Goal: Communication & Community: Answer question/provide support

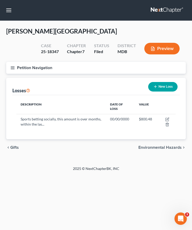
click at [156, 10] on link at bounding box center [167, 10] width 33 height 9
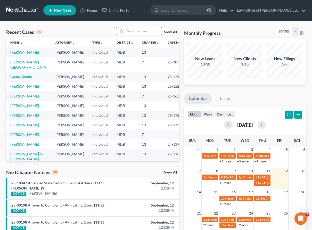
click at [137, 34] on input "search" at bounding box center [143, 30] width 36 height 7
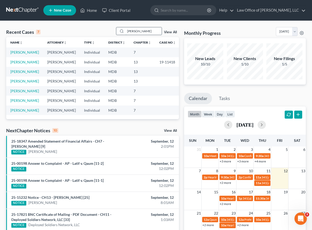
click at [144, 32] on input "wendy" at bounding box center [143, 30] width 36 height 7
type input "w"
type input "[PERSON_NAME]"
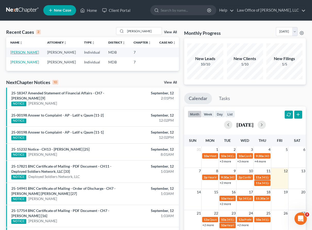
click at [16, 54] on link "[PERSON_NAME]" at bounding box center [24, 52] width 29 height 4
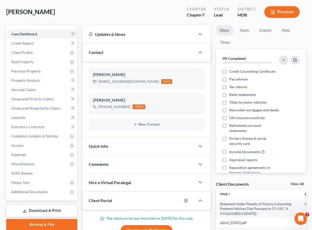
scroll to position [25, 0]
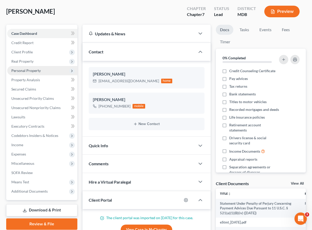
click at [21, 71] on span "Personal Property" at bounding box center [25, 70] width 29 height 4
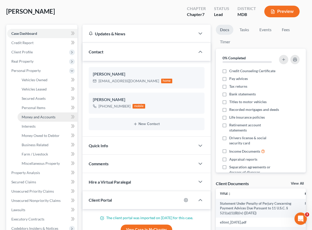
click at [29, 113] on link "Money and Accounts" at bounding box center [48, 116] width 60 height 9
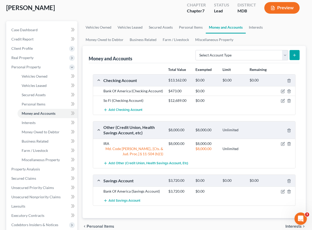
scroll to position [41, 0]
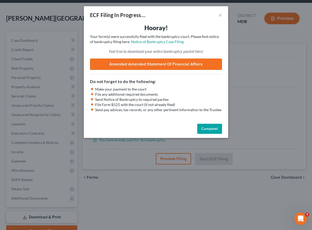
click at [208, 91] on li "Make your payment to the court" at bounding box center [158, 89] width 127 height 5
click at [212, 130] on button "Complete!" at bounding box center [209, 129] width 25 height 10
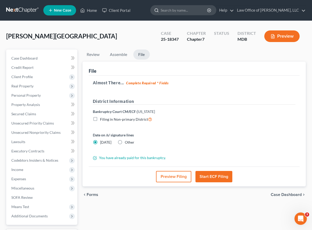
click at [176, 7] on input "search" at bounding box center [183, 10] width 47 height 10
type input "burke"
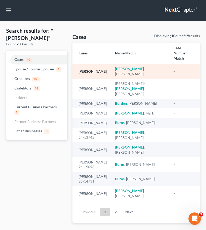
click at [83, 70] on link "[PERSON_NAME]" at bounding box center [93, 72] width 28 height 4
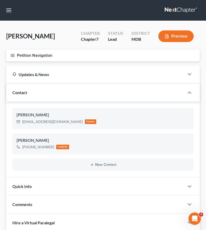
click at [10, 57] on icon "button" at bounding box center [12, 55] width 5 height 5
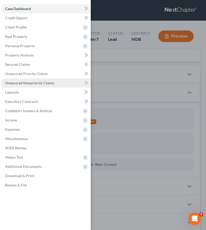
click at [29, 81] on span "Unsecured Nonpriority Claims" at bounding box center [29, 83] width 49 height 4
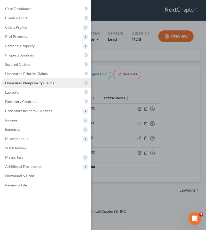
click at [55, 86] on link "Unsecured Nonpriority Claims" at bounding box center [46, 82] width 90 height 9
click at [59, 85] on link "Unsecured Nonpriority Claims" at bounding box center [46, 82] width 90 height 9
click at [162, 80] on div "Case Dashboard Payments Invoices Payments Payments Credit Report Client Profile" at bounding box center [103, 115] width 206 height 230
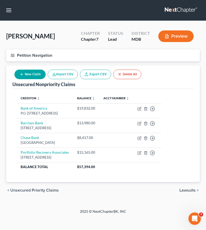
click at [28, 75] on button "New Claim" at bounding box center [29, 75] width 31 height 10
select select "0"
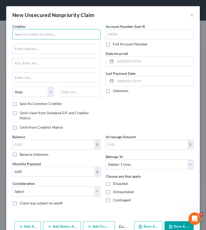
click at [30, 35] on input "text" at bounding box center [56, 34] width 88 height 10
type input "Greater Washington Orthopaedi"
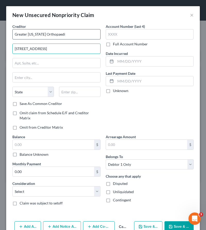
type input "6000 Executive Blvd., Ste. 300"
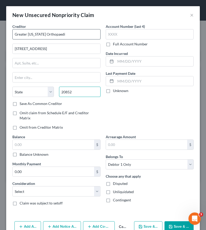
type input "20852"
type input "Rockville"
select select "21"
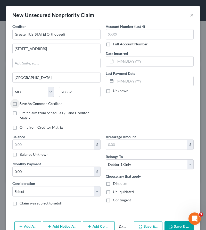
scroll to position [7, 0]
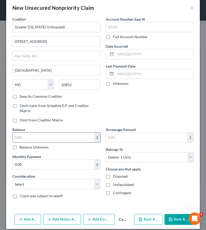
click at [22, 134] on input "text" at bounding box center [53, 137] width 81 height 10
type input "46.31"
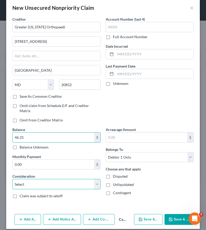
click at [34, 180] on select "Select Cable / Satellite Services Collection Agency Credit Card Debt Debt Couns…" at bounding box center [56, 184] width 88 height 10
select select "9"
click at [12, 179] on select "Select Cable / Satellite Services Collection Agency Credit Card Debt Debt Couns…" at bounding box center [56, 184] width 88 height 10
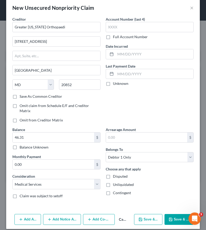
click at [177, 215] on button "Save & Close" at bounding box center [178, 219] width 29 height 11
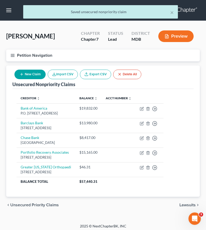
click at [31, 73] on button "New Claim" at bounding box center [29, 75] width 31 height 10
select select "0"
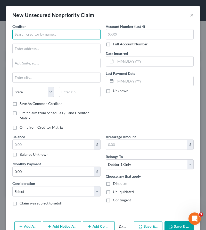
click at [25, 35] on input "text" at bounding box center [56, 34] width 88 height 10
type input "Patient First"
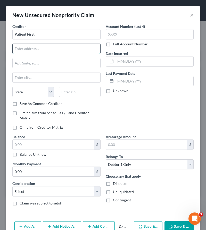
click at [27, 49] on input "text" at bounding box center [57, 49] width 88 height 10
paste input "5000 Cox Road"
type input "5000 Cox Road"
click at [87, 88] on input "text" at bounding box center [79, 92] width 41 height 10
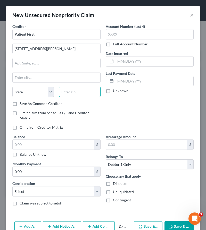
paste input "23060"
type input "23060"
type input "Glen Allen"
select select "48"
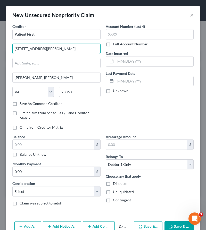
drag, startPoint x: 46, startPoint y: 47, endPoint x: -5, endPoint y: 43, distance: 50.7
click at [0, 43] on html "Home New Case Client Portal Law Office of David Cahn, LLC david@cahnlawoffice.c…" at bounding box center [103, 116] width 206 height 232
type input "Box 718941"
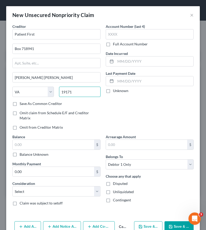
type input "19171"
type input "Philadelphia"
select select "39"
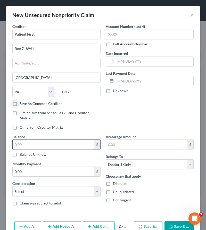
click at [29, 142] on input "text" at bounding box center [53, 145] width 81 height 10
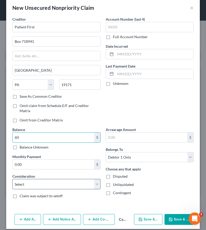
type input "60"
click at [44, 180] on select "Select Cable / Satellite Services Collection Agency Credit Card Debt Debt Couns…" at bounding box center [56, 184] width 88 height 10
select select "9"
click at [12, 179] on select "Select Cable / Satellite Services Collection Agency Credit Card Debt Debt Couns…" at bounding box center [56, 184] width 88 height 10
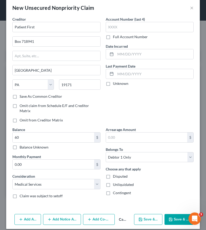
click at [150, 214] on button "Save & New" at bounding box center [148, 219] width 28 height 11
select select "0"
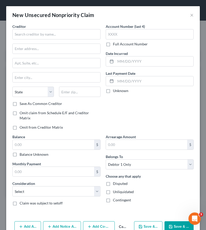
type input "60.00"
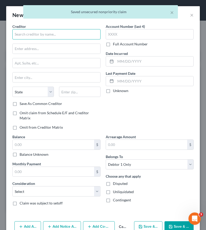
click at [36, 33] on input "text" at bounding box center [56, 34] width 88 height 10
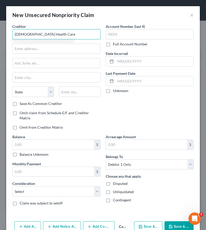
type input "Adventist Health Care"
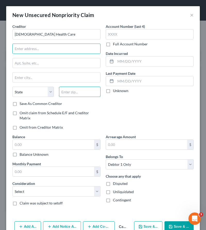
click at [74, 89] on input "text" at bounding box center [79, 92] width 41 height 10
type input "21264"
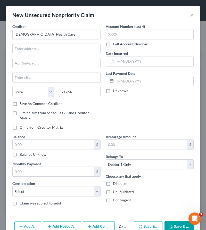
type input "Baltimore"
select select "21"
click at [16, 49] on input "text" at bounding box center [57, 49] width 88 height 10
paste input "820 West Diamond Ave. Suite 600"
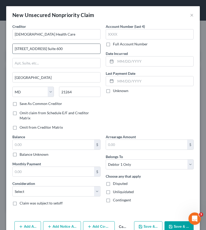
click at [53, 49] on input "820 West Diamond Ave. Suite 600" at bounding box center [57, 49] width 88 height 10
type input "820 West Diamond Ave., Suite 600"
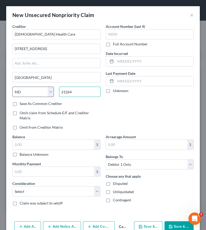
drag, startPoint x: 74, startPoint y: 94, endPoint x: 29, endPoint y: 88, distance: 46.1
click at [29, 88] on div "State AL AK AR AZ CA CO CT DE DC FL GA GU HI ID IL IN IA KS KY LA ME MD MA MI M…" at bounding box center [56, 94] width 93 height 14
type input "20878"
type input "Gaithersburg"
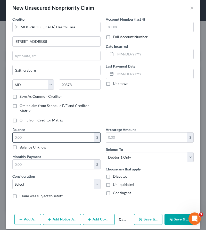
click at [40, 133] on input "text" at bounding box center [53, 137] width 81 height 10
type input "2,084.13"
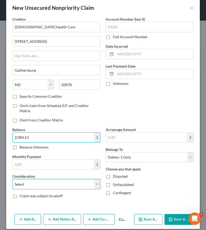
click at [59, 179] on select "Select Cable / Satellite Services Collection Agency Credit Card Debt Debt Couns…" at bounding box center [56, 184] width 88 height 10
select select "9"
click at [12, 179] on select "Select Cable / Satellite Services Collection Agency Credit Card Debt Debt Couns…" at bounding box center [56, 184] width 88 height 10
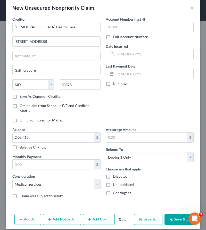
click at [142, 218] on icon "button" at bounding box center [140, 219] width 3 height 3
select select "0"
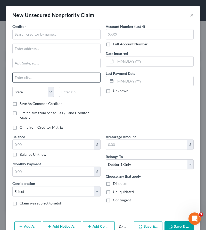
type input "0.00"
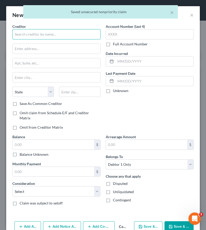
click at [26, 34] on input "text" at bounding box center [56, 34] width 88 height 10
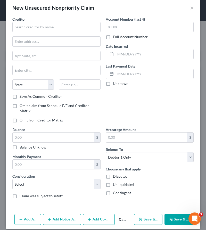
click at [121, 214] on button "Cancel" at bounding box center [123, 219] width 17 height 10
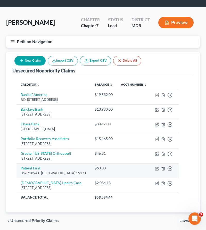
scroll to position [41, 0]
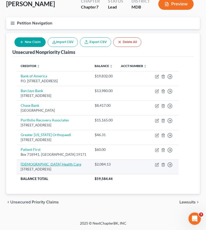
click at [32, 162] on link "Adventist Health Care" at bounding box center [51, 164] width 61 height 4
select select "21"
select select "9"
select select "0"
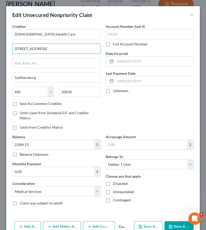
drag, startPoint x: 75, startPoint y: 50, endPoint x: -19, endPoint y: 38, distance: 95.0
click at [0, 38] on html "Home New Case Client Portal Law Office of David Cahn, LLC david@cahnlawoffice.c…" at bounding box center [103, 99] width 206 height 262
type input "PO Box 62690"
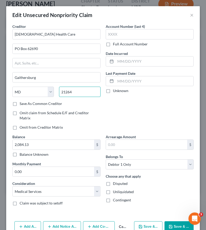
type input "21264"
type input "Baltimore"
click at [177, 223] on button "Save & Close" at bounding box center [178, 226] width 29 height 11
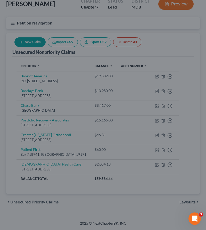
type input "0"
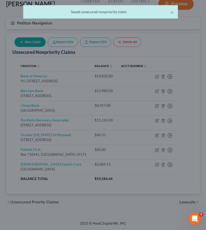
scroll to position [32, 0]
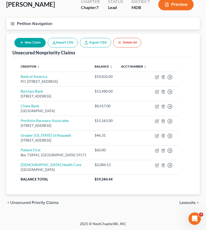
click at [28, 42] on button "New Claim" at bounding box center [29, 43] width 31 height 10
select select "0"
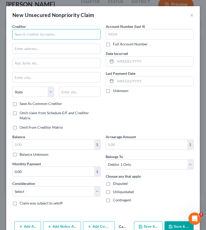
click at [57, 35] on input "text" at bounding box center [56, 34] width 88 height 10
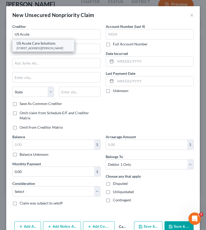
click at [33, 47] on div "4535 Dressler Road NW, Canton, OH 44718" at bounding box center [43, 48] width 54 height 4
type input "US Acute Care Solutions"
type input "4535 Dressler Road NW"
type input "Canton"
select select "36"
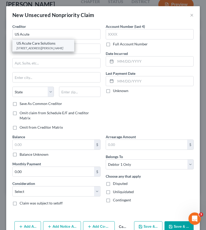
type input "44718"
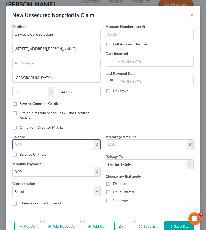
click at [28, 140] on input "text" at bounding box center [53, 145] width 81 height 10
type input "183.84"
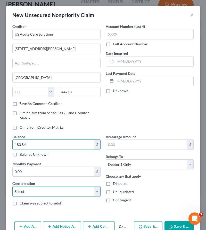
click at [40, 186] on select "Select Cable / Satellite Services Collection Agency Credit Card Debt Debt Couns…" at bounding box center [56, 191] width 88 height 10
select select "9"
click at [12, 186] on select "Select Cable / Satellite Services Collection Agency Credit Card Debt Debt Couns…" at bounding box center [56, 191] width 88 height 10
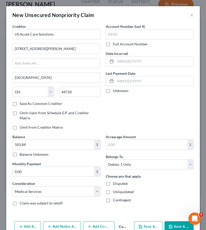
click at [172, 224] on icon "button" at bounding box center [170, 226] width 4 height 4
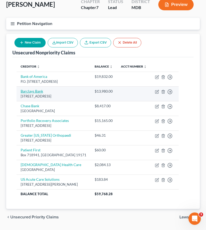
click at [31, 90] on link "Barclays Bank" at bounding box center [32, 91] width 22 height 4
select select "7"
select select "2"
select select "0"
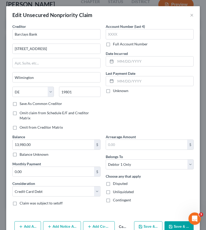
click at [150, 221] on button "Save & New" at bounding box center [148, 226] width 28 height 11
select select "0"
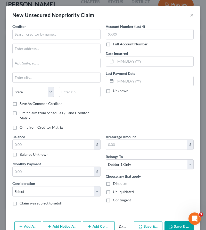
type input "0"
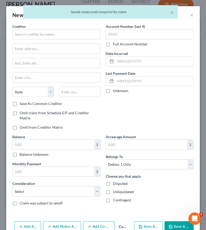
scroll to position [7, 0]
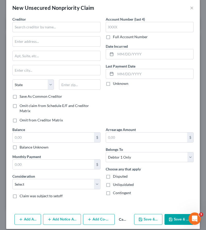
click at [123, 214] on button "Cancel" at bounding box center [123, 219] width 17 height 10
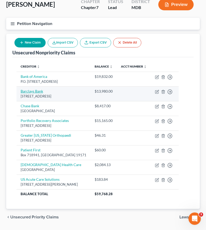
click at [31, 90] on link "Barclays Bank" at bounding box center [32, 91] width 22 height 4
select select "7"
select select "2"
select select "0"
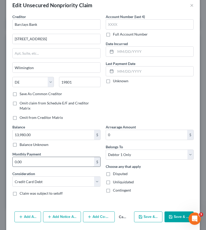
scroll to position [22, 0]
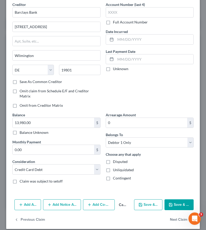
click at [61, 199] on button "Add Notice Address" at bounding box center [62, 204] width 38 height 11
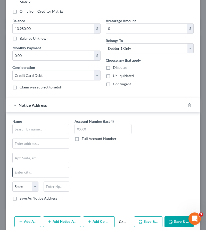
scroll to position [125, 0]
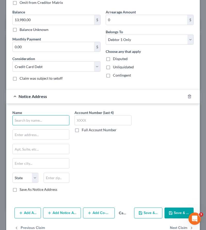
click at [19, 117] on input "text" at bounding box center [40, 120] width 57 height 10
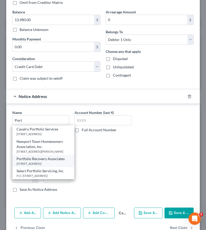
click at [31, 159] on div "Portfolio Recovery Associates" at bounding box center [43, 158] width 54 height 5
type input "Portfolio Recovery Associates"
type input "120 Corporate Blvd."
type input "Norfolk"
select select "48"
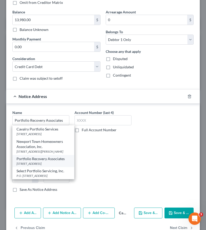
type input "23502"
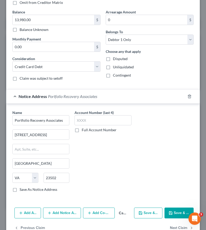
scroll to position [133, 0]
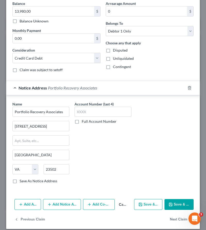
click at [175, 199] on button "Save & Close" at bounding box center [178, 204] width 29 height 11
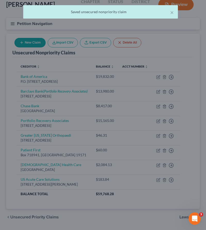
scroll to position [36, 0]
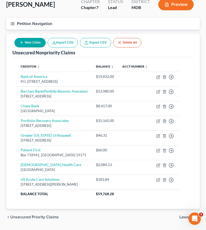
click at [13, 23] on icon "button" at bounding box center [12, 23] width 5 height 5
click at [0, 0] on div "Case Dashboard Payments Invoices Payments Payments Credit Report Client Profile" at bounding box center [0, 0] width 0 height 0
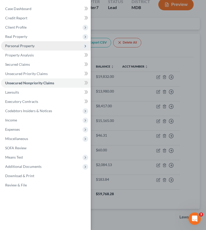
click at [20, 45] on span "Personal Property" at bounding box center [19, 46] width 29 height 4
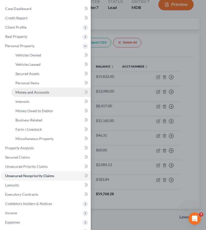
click at [32, 91] on span "Money and Accounts" at bounding box center [32, 92] width 34 height 4
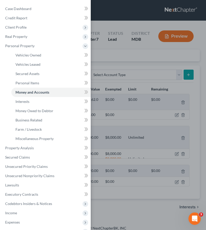
click at [108, 59] on div "Case Dashboard Payments Invoices Payments Payments Credit Report Client Profile" at bounding box center [103, 115] width 206 height 230
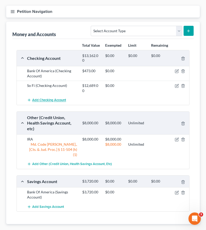
scroll to position [64, 0]
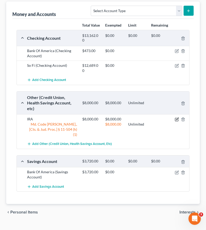
click at [175, 121] on icon "button" at bounding box center [176, 119] width 3 height 3
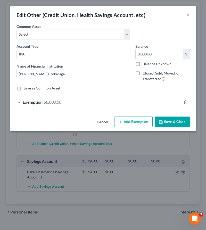
click at [175, 124] on button "Save & Close" at bounding box center [171, 121] width 35 height 11
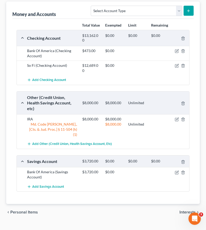
scroll to position [70, 0]
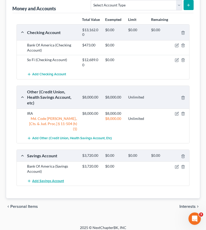
click at [48, 180] on span "Add Savings Account" at bounding box center [48, 181] width 32 height 4
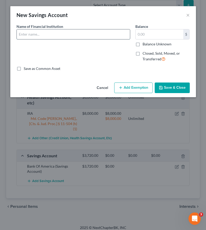
click at [67, 34] on input "text" at bounding box center [73, 34] width 113 height 10
type input "SoFi"
click at [171, 85] on button "Save & Close" at bounding box center [171, 87] width 35 height 11
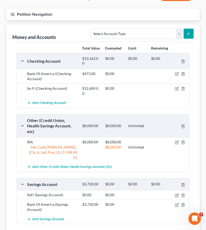
scroll to position [0, 0]
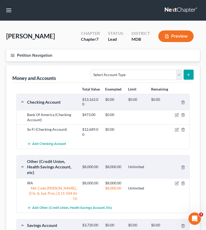
click at [12, 53] on button "Petition Navigation" at bounding box center [102, 55] width 193 height 12
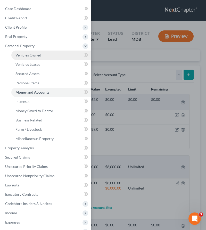
click at [21, 55] on span "Vehicles Owned" at bounding box center [28, 55] width 26 height 4
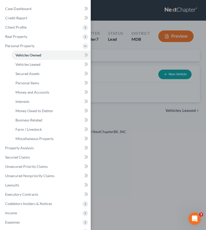
click at [119, 58] on div "Case Dashboard Payments Invoices Payments Payments Credit Report Client Profile" at bounding box center [103, 115] width 206 height 230
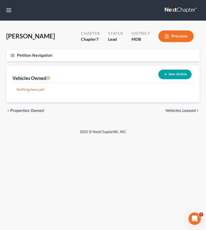
click at [167, 110] on span "Vehicles Leased" at bounding box center [180, 110] width 30 height 4
click at [169, 109] on span "Secured Assets" at bounding box center [180, 110] width 29 height 4
click at [170, 109] on span "Personal Items" at bounding box center [182, 110] width 28 height 4
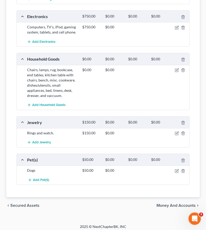
scroll to position [139, 0]
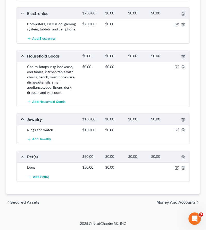
click at [170, 200] on span "Money and Accounts" at bounding box center [175, 202] width 39 height 4
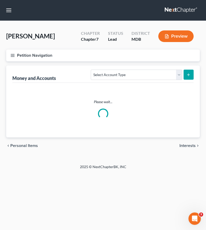
click at [185, 147] on ui-view "Vehicles Owned Vehicles Leased Secured Assets Personal Items Money and Accounts…" at bounding box center [102, 109] width 193 height 88
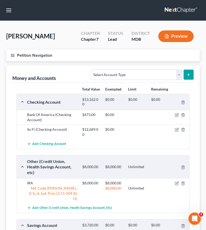
click at [12, 54] on icon "button" at bounding box center [12, 55] width 5 height 5
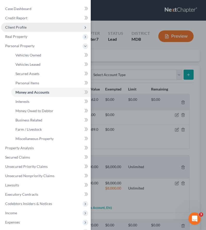
click at [16, 26] on span "Client Profile" at bounding box center [15, 27] width 21 height 4
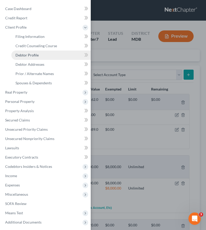
click at [31, 53] on span "Debtor Profile" at bounding box center [26, 55] width 23 height 4
select select "0"
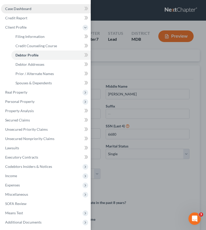
click at [19, 10] on span "Case Dashboard" at bounding box center [18, 8] width 26 height 4
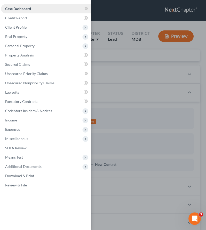
click at [46, 10] on link "Case Dashboard" at bounding box center [46, 8] width 90 height 9
click at [111, 57] on div "Case Dashboard Payments Invoices Payments Payments Credit Report Client Profile" at bounding box center [103, 115] width 206 height 230
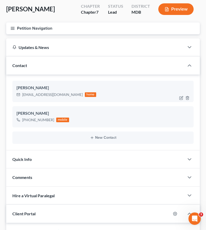
scroll to position [24, 0]
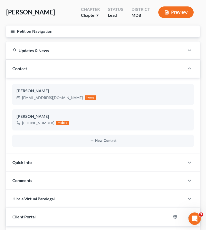
click at [11, 32] on line "button" at bounding box center [13, 32] width 4 height 0
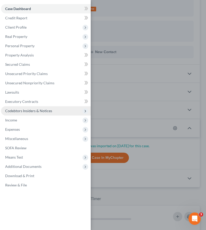
scroll to position [0, 0]
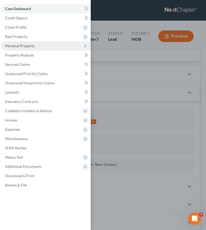
click at [19, 46] on span "Personal Property" at bounding box center [19, 46] width 29 height 4
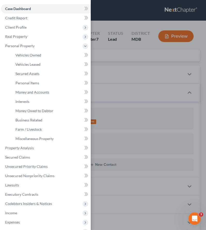
click at [134, 64] on div "Case Dashboard Payments Invoices Payments Payments Credit Report Client Profile" at bounding box center [103, 115] width 206 height 230
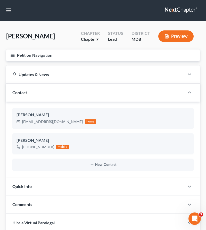
click at [12, 57] on icon "button" at bounding box center [12, 55] width 5 height 5
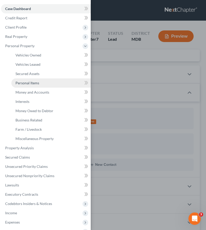
click at [23, 83] on span "Personal Items" at bounding box center [27, 83] width 24 height 4
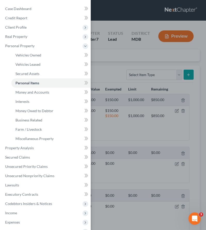
click at [124, 53] on div "Case Dashboard Payments Invoices Payments Payments Credit Report Client Profile" at bounding box center [103, 115] width 206 height 230
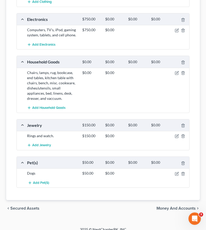
scroll to position [139, 0]
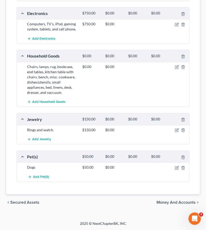
click at [160, 202] on span "Money and Accounts" at bounding box center [175, 202] width 39 height 4
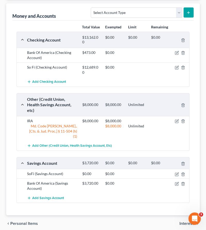
scroll to position [83, 0]
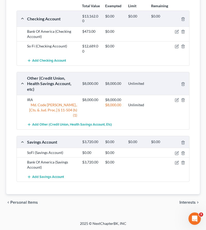
click at [184, 202] on span "Interests" at bounding box center [187, 202] width 16 height 4
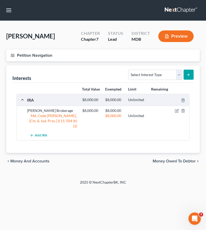
click at [182, 160] on span "Money Owed to Debtor" at bounding box center [173, 161] width 43 height 4
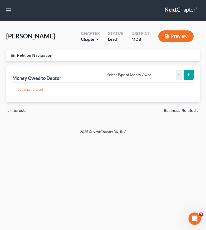
click at [177, 110] on span "Business Related" at bounding box center [179, 110] width 32 height 4
click at [174, 111] on span "Farm / Livestock" at bounding box center [180, 110] width 30 height 4
click at [177, 10] on link at bounding box center [181, 10] width 33 height 9
click at [172, 9] on link at bounding box center [181, 10] width 33 height 9
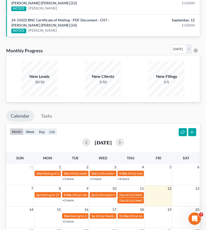
scroll to position [430, 0]
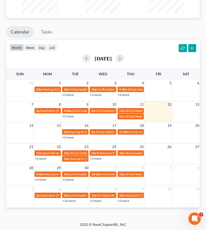
click at [66, 136] on link "+2 more" at bounding box center [67, 137] width 11 height 4
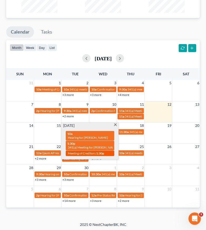
click at [83, 151] on span "Meeting of Creditors" at bounding box center [82, 153] width 28 height 4
select select "Days"
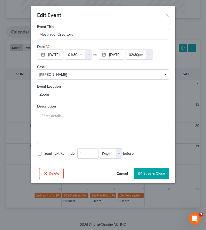
click at [120, 174] on button "Cancel" at bounding box center [122, 173] width 20 height 10
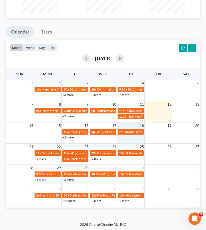
click at [135, 140] on div "14 15 16 17 18 19 20 10a Hearing for Dawn Martin 1p 341(a) Meeting for Hilery L…" at bounding box center [102, 132] width 193 height 21
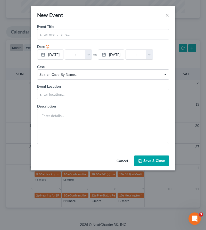
click at [125, 161] on button "Cancel" at bounding box center [122, 161] width 20 height 10
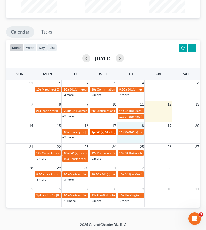
click at [99, 130] on span "341(a) Meeting for Hilery Leatherman & Thomas Leatherman II" at bounding box center [133, 132] width 77 height 4
select select "Days"
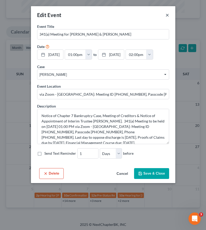
click at [167, 15] on button "×" at bounding box center [167, 15] width 4 height 6
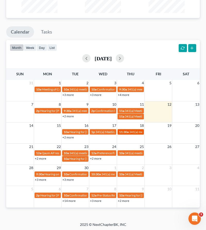
click at [128, 132] on div "11:30a 341(a) meeting for Keysha Saxon" at bounding box center [130, 132] width 23 height 4
select select "Days"
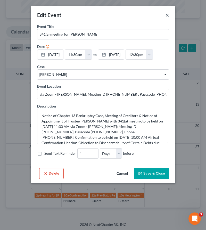
click at [167, 14] on button "×" at bounding box center [167, 15] width 4 height 6
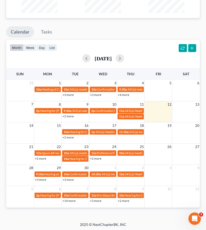
click at [38, 178] on link "+3 more" at bounding box center [40, 179] width 11 height 4
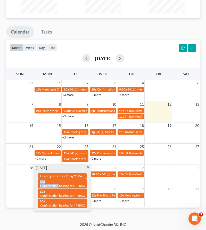
click at [38, 178] on div "9:30a Hearing on Scope of Stay 10a Confirmation hearing for Mark Walters Sr. 10…" at bounding box center [62, 190] width 55 height 40
click at [87, 166] on span at bounding box center [88, 167] width 4 height 3
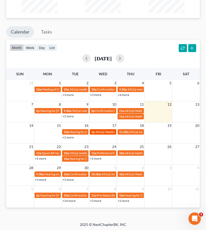
click at [97, 130] on span "341(a) Meeting for Hilery Leatherman & Thomas Leatherman II" at bounding box center [133, 132] width 77 height 4
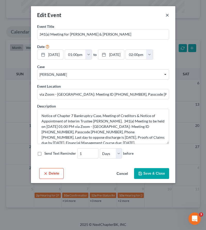
click at [167, 14] on button "×" at bounding box center [167, 15] width 4 height 6
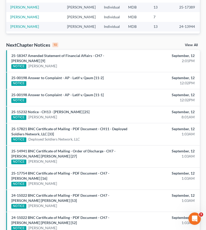
scroll to position [0, 0]
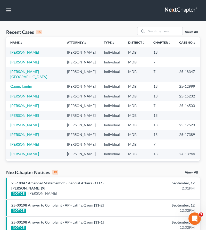
click at [176, 9] on link at bounding box center [181, 10] width 33 height 9
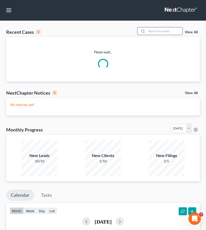
click at [151, 32] on input "search" at bounding box center [164, 30] width 36 height 7
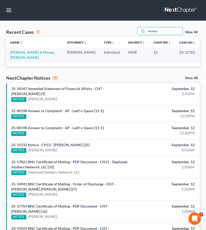
type input "money"
click at [21, 49] on td "[PERSON_NAME] & Money, [PERSON_NAME]" at bounding box center [34, 54] width 57 height 15
click at [21, 51] on link "[PERSON_NAME] & Money, [PERSON_NAME]" at bounding box center [32, 55] width 44 height 10
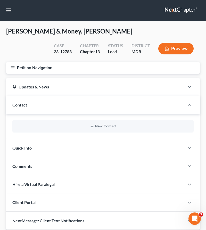
click at [13, 67] on icon "button" at bounding box center [12, 67] width 5 height 5
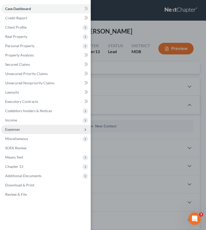
click at [11, 129] on span "Expenses" at bounding box center [12, 129] width 15 height 4
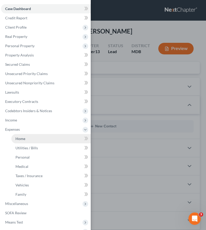
click at [21, 136] on link "Home" at bounding box center [50, 138] width 79 height 9
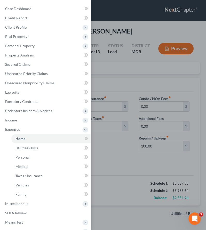
click at [133, 84] on div "Case Dashboard Payments Invoices Payments Payments Credit Report Client Profile" at bounding box center [103, 115] width 206 height 230
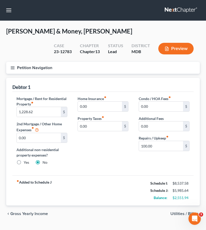
scroll to position [11, 0]
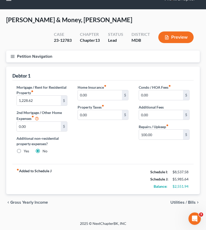
click at [174, 201] on span "Utilities / Bills" at bounding box center [182, 202] width 25 height 4
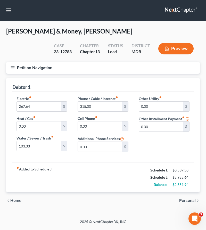
click at [186, 201] on span "Personal" at bounding box center [187, 200] width 16 height 4
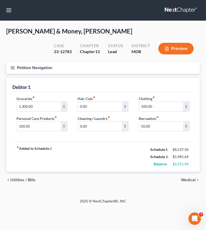
click at [189, 180] on span "Medical" at bounding box center [188, 180] width 14 height 4
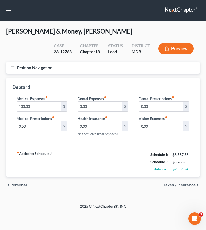
click at [181, 184] on span "Taxes / Insurance" at bounding box center [179, 185] width 32 height 4
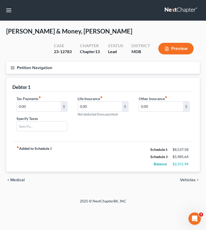
click at [184, 179] on span "Vehicles" at bounding box center [188, 180] width 16 height 4
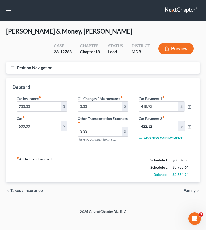
click at [15, 190] on span "Taxes / Insurance" at bounding box center [26, 190] width 32 height 4
click at [15, 190] on div "Petition Navigation Case Dashboard Payments Invoices Payments Payments Credit R…" at bounding box center [102, 132] width 193 height 141
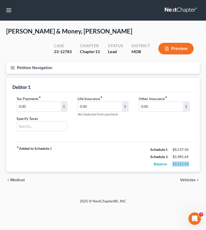
click at [15, 190] on div "Petition Navigation Case Dashboard Payments Invoices Payments Payments Credit R…" at bounding box center [102, 127] width 193 height 131
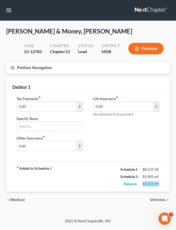
click at [14, 199] on span "Medical" at bounding box center [17, 199] width 14 height 4
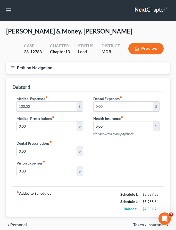
click at [15, 224] on span "Personal" at bounding box center [18, 224] width 16 height 4
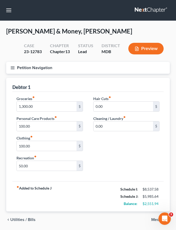
scroll to position [17, 0]
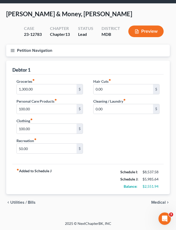
click at [20, 204] on span "Utilities / Bills" at bounding box center [22, 202] width 25 height 4
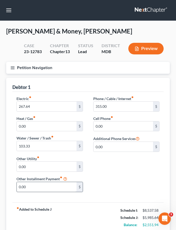
scroll to position [38, 0]
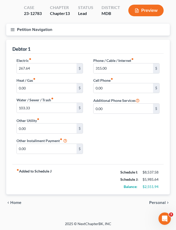
click at [15, 202] on span "Home" at bounding box center [15, 202] width 11 height 4
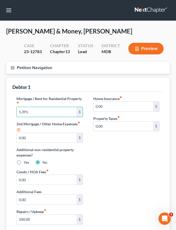
scroll to position [71, 0]
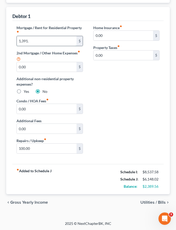
click at [29, 41] on input "1,391." at bounding box center [47, 41] width 60 height 10
type input "1,390.19"
click at [37, 148] on input "100.00" at bounding box center [47, 148] width 60 height 10
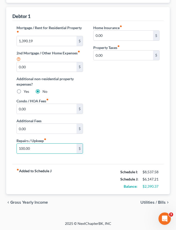
click at [151, 200] on span "Utilities / Bills" at bounding box center [152, 202] width 25 height 4
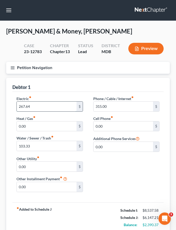
click at [42, 105] on input "267.64" at bounding box center [47, 106] width 60 height 10
click at [40, 105] on input "267.64" at bounding box center [47, 106] width 60 height 10
drag, startPoint x: 40, startPoint y: 105, endPoint x: -2, endPoint y: 100, distance: 42.5
click at [0, 100] on html "Home New Case Client Portal Law Office of David Cahn, LLC david@cahnlawoffice.c…" at bounding box center [88, 134] width 176 height 268
type input "225"
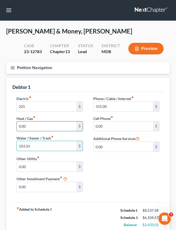
click at [26, 126] on input "0.00" at bounding box center [47, 126] width 60 height 10
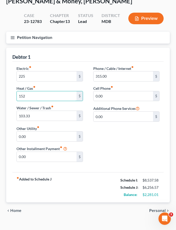
scroll to position [32, 0]
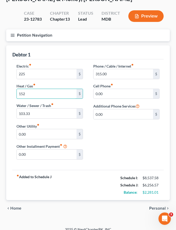
type input "152"
click at [151, 207] on span "Personal" at bounding box center [157, 208] width 16 height 4
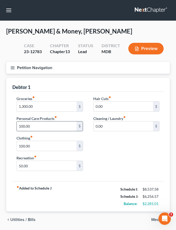
click at [41, 126] on input "100.00" at bounding box center [47, 126] width 60 height 10
click at [31, 126] on input "100.00" at bounding box center [47, 126] width 60 height 10
drag, startPoint x: 31, startPoint y: 126, endPoint x: 21, endPoint y: 126, distance: 10.0
click at [21, 126] on input "100.00" at bounding box center [47, 126] width 60 height 10
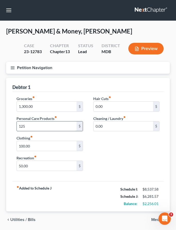
type input "125"
type input "200"
click at [154, 222] on div "chevron_left Utilities / Bills Medical chevron_right" at bounding box center [87, 219] width 163 height 16
click at [154, 220] on span "Medical" at bounding box center [158, 219] width 14 height 4
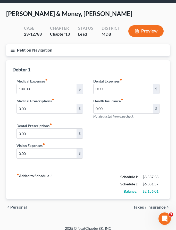
scroll to position [22, 0]
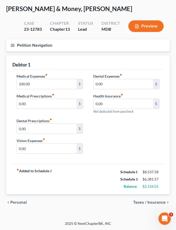
click at [137, 200] on span "Taxes / Insurance" at bounding box center [149, 202] width 32 height 4
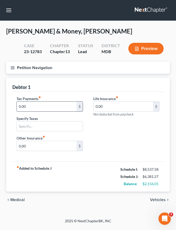
drag, startPoint x: 18, startPoint y: 107, endPoint x: 39, endPoint y: 107, distance: 21.1
click at [39, 107] on input "0.00" at bounding box center [47, 106] width 60 height 10
click at [112, 105] on input "0.00" at bounding box center [123, 106] width 60 height 10
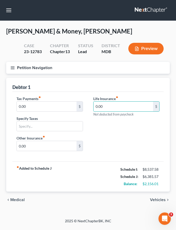
click at [154, 199] on span "Vehicles" at bounding box center [158, 199] width 16 height 4
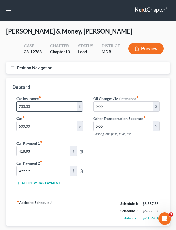
click at [41, 107] on input "200.00" at bounding box center [47, 106] width 60 height 10
type input "232.04"
type input "400"
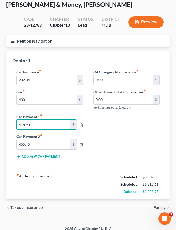
scroll to position [32, 0]
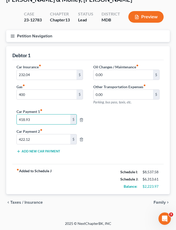
click at [159, 201] on span "Family" at bounding box center [159, 202] width 12 height 4
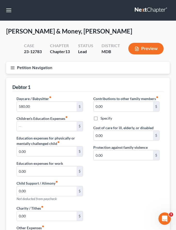
click at [159, 201] on div "Contributions to other family members fiber_manual_record 0.00 $ Specify Cost o…" at bounding box center [126, 150] width 77 height 109
click at [41, 103] on input "580.00" at bounding box center [47, 106] width 60 height 10
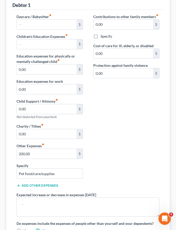
scroll to position [147, 0]
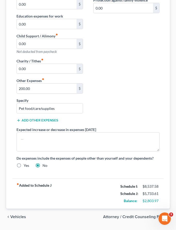
click at [39, 120] on button "Add Other Expenses" at bounding box center [37, 120] width 42 height 4
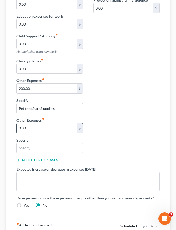
click at [27, 128] on input "0.00" at bounding box center [47, 128] width 60 height 10
type input "250"
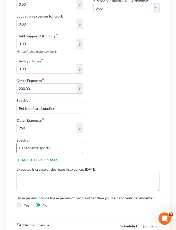
click at [38, 148] on input "Dependents' sports" at bounding box center [50, 148] width 66 height 10
click at [36, 149] on input "Dependen' sports" at bounding box center [50, 148] width 66 height 10
drag, startPoint x: 51, startPoint y: 148, endPoint x: 38, endPoint y: 148, distance: 13.1
click at [38, 148] on input "Dependent sports" at bounding box center [50, 148] width 66 height 10
type input "Dependent Activity"
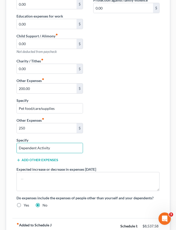
click at [36, 160] on button "Add Other Expenses" at bounding box center [37, 160] width 42 height 4
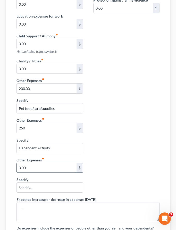
click at [34, 168] on input "0.00" at bounding box center [47, 168] width 60 height 10
click at [22, 187] on input "text" at bounding box center [50, 187] width 66 height 10
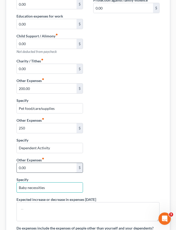
type input "Baby necessities"
click at [28, 169] on input "0.00" at bounding box center [47, 168] width 60 height 10
type input "100.00"
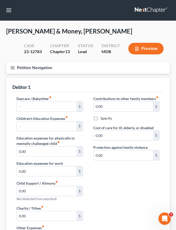
click at [12, 71] on button "Petition Navigation" at bounding box center [87, 68] width 163 height 12
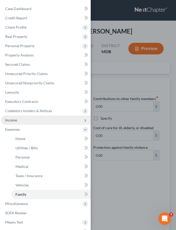
click at [17, 119] on span "Income" at bounding box center [46, 119] width 90 height 9
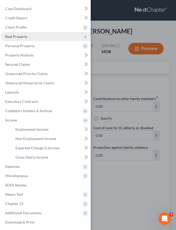
click at [14, 39] on span "Real Property" at bounding box center [46, 36] width 90 height 9
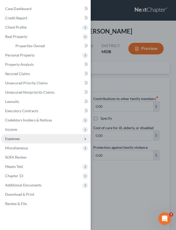
click at [12, 139] on span "Expenses" at bounding box center [12, 138] width 15 height 4
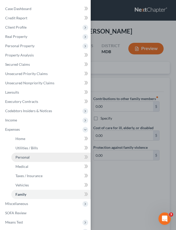
click at [21, 156] on span "Personal" at bounding box center [22, 157] width 14 height 4
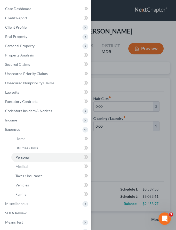
click at [105, 76] on div "Case Dashboard Payments Invoices Payments Payments Credit Report Client Profile" at bounding box center [88, 115] width 176 height 230
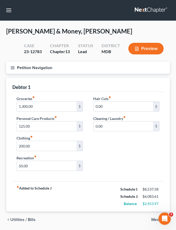
scroll to position [10, 0]
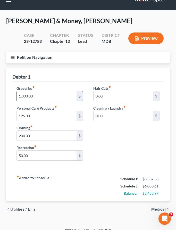
click at [26, 96] on input "1,300.00" at bounding box center [47, 96] width 60 height 10
click at [24, 96] on input "130.00" at bounding box center [47, 96] width 60 height 10
click at [35, 99] on input "1,340.00" at bounding box center [47, 96] width 60 height 10
drag, startPoint x: 36, startPoint y: 98, endPoint x: 16, endPoint y: 94, distance: 19.9
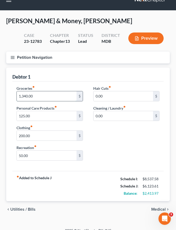
click at [16, 94] on div "1,340.00 $" at bounding box center [49, 96] width 66 height 10
click at [52, 96] on input "1,340.00" at bounding box center [47, 96] width 60 height 10
type input "1,340.00"
click at [49, 113] on input "125.00" at bounding box center [47, 116] width 60 height 10
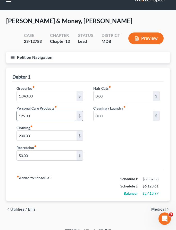
scroll to position [0, 0]
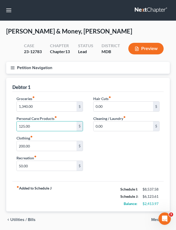
click at [11, 68] on icon "button" at bounding box center [12, 67] width 5 height 5
click at [0, 0] on div "Case Dashboard Payments Invoices Payments Payments Credit Report Client Profile" at bounding box center [0, 0] width 0 height 0
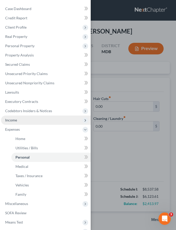
scroll to position [38, 0]
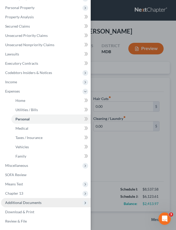
click at [22, 205] on span "Additional Documents" at bounding box center [46, 202] width 90 height 9
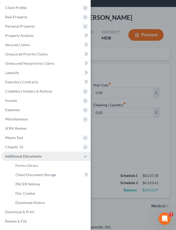
scroll to position [17, 0]
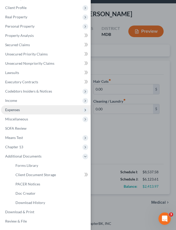
click at [17, 109] on span "Expenses" at bounding box center [12, 109] width 15 height 4
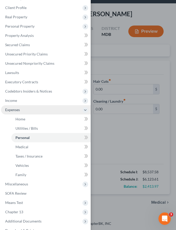
scroll to position [38, 0]
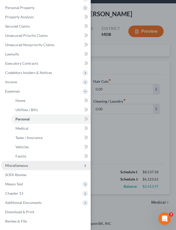
click at [15, 164] on span "Miscellaneous" at bounding box center [16, 165] width 23 height 4
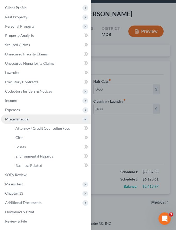
scroll to position [20, 0]
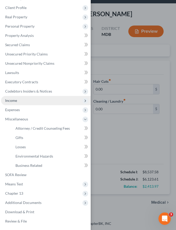
click at [15, 100] on span "Income" at bounding box center [11, 100] width 12 height 4
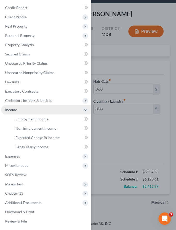
scroll to position [10, 0]
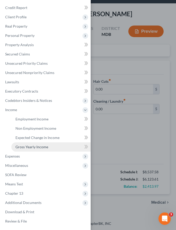
click at [29, 146] on span "Gross Yearly Income" at bounding box center [31, 146] width 33 height 4
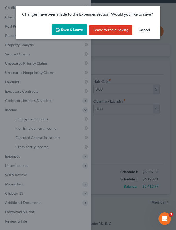
click at [66, 31] on button "Save & Leave" at bounding box center [69, 29] width 36 height 11
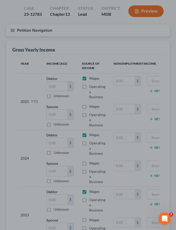
scroll to position [97, 0]
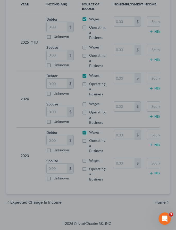
click at [32, 209] on div at bounding box center [88, 115] width 176 height 230
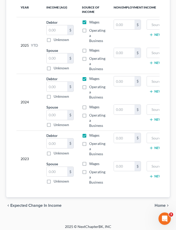
click at [41, 205] on span "Expected Change in Income" at bounding box center [35, 205] width 51 height 4
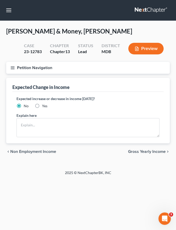
click at [42, 105] on label "Yes" at bounding box center [44, 105] width 5 height 5
click at [44, 105] on input "Yes" at bounding box center [45, 104] width 3 height 3
radio input "true"
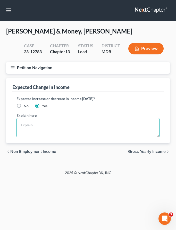
click at [37, 122] on textarea at bounding box center [87, 127] width 143 height 19
click at [76, 123] on textarea "Debtor is currenty [DEMOGRAPHIC_DATA] and seeking active employment" at bounding box center [87, 127] width 143 height 19
drag, startPoint x: 103, startPoint y: 126, endPoint x: 113, endPoint y: 126, distance: 10.0
click at [113, 126] on textarea "Debtor is currenty unemployed and actively seeking active employment" at bounding box center [87, 127] width 143 height 19
click at [123, 125] on textarea "Debtor is currenty unemployed and actively seeking employment" at bounding box center [87, 127] width 143 height 19
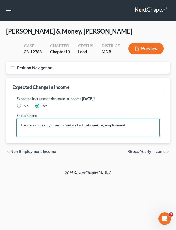
click at [21, 125] on textarea "Debtor is currenty unemployed and actively seeking employment." at bounding box center [87, 127] width 143 height 19
type textarea "Co-Debtor is currenty unemployed and actively seeking employment."
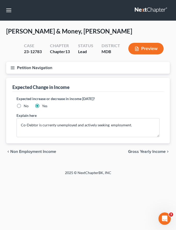
click at [142, 149] on span "Gross Yearly Income" at bounding box center [147, 151] width 38 height 4
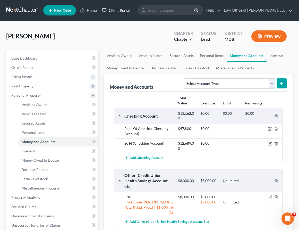
click at [114, 12] on link "Client Portal" at bounding box center [115, 10] width 33 height 9
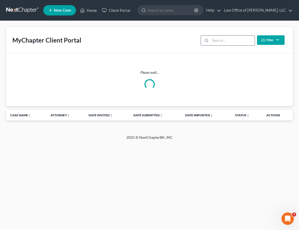
click at [176, 44] on input "search" at bounding box center [232, 41] width 44 height 10
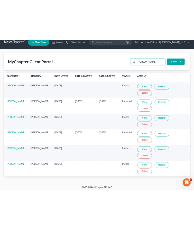
scroll to position [8, 0]
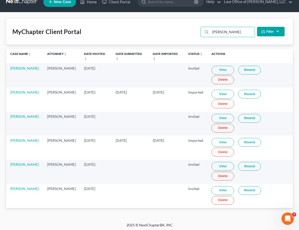
type input "[PERSON_NAME]"
click at [176, 190] on link "Resend" at bounding box center [249, 190] width 23 height 9
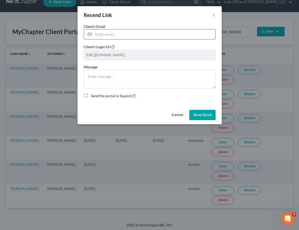
click at [109, 34] on input "email" at bounding box center [154, 34] width 122 height 10
click at [174, 115] on button "Cancel" at bounding box center [178, 115] width 20 height 10
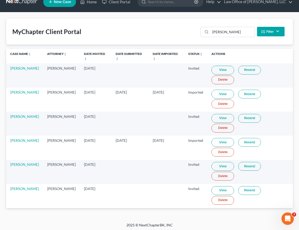
click at [176, 191] on link "Resend" at bounding box center [249, 190] width 23 height 9
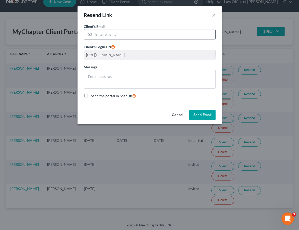
click at [113, 34] on input "email" at bounding box center [154, 34] width 122 height 10
paste input "[EMAIL_ADDRESS][DOMAIN_NAME]"
type input "[EMAIL_ADDRESS][DOMAIN_NAME]"
click at [176, 116] on button "Send Email" at bounding box center [202, 115] width 26 height 10
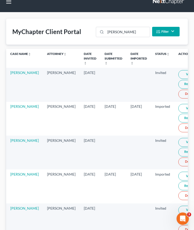
scroll to position [0, 0]
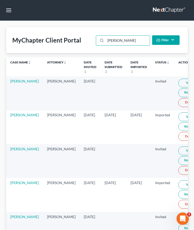
drag, startPoint x: 121, startPoint y: 41, endPoint x: 44, endPoint y: 41, distance: 77.2
click at [44, 41] on div "MyChapter Client Portal [PERSON_NAME] Filter Status Filter... Invited In Progre…" at bounding box center [97, 40] width 182 height 26
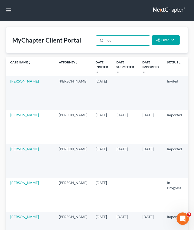
type input "d"
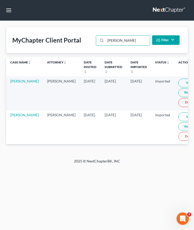
type input "[PERSON_NAME]"
click at [176, 118] on link "View" at bounding box center [190, 116] width 23 height 9
